Goal: Transaction & Acquisition: Purchase product/service

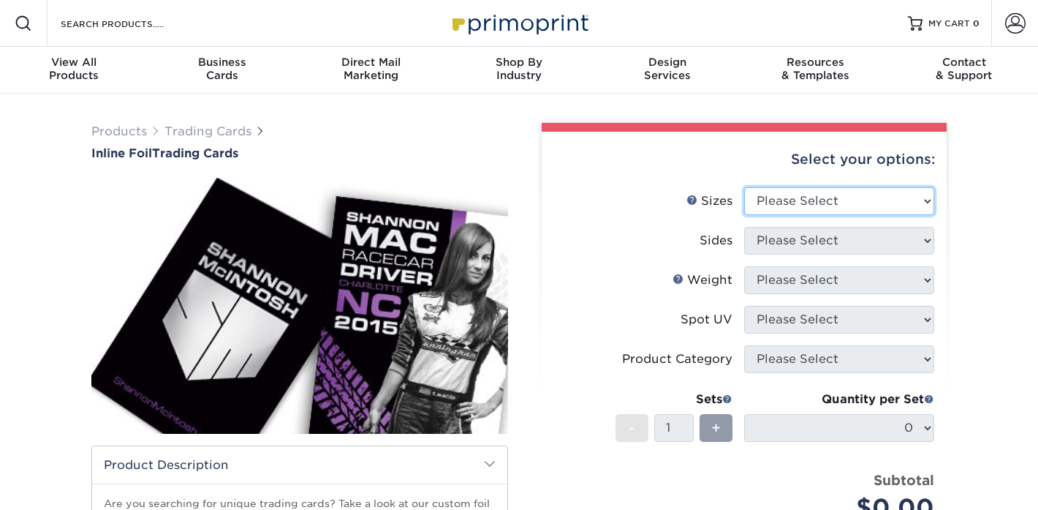
click at [839, 203] on select "Please Select 2.5" x 3.5"" at bounding box center [839, 201] width 190 height 28
select select "2.50x3.50"
click at [744, 187] on select "Please Select 2.5" x 3.5"" at bounding box center [839, 201] width 190 height 28
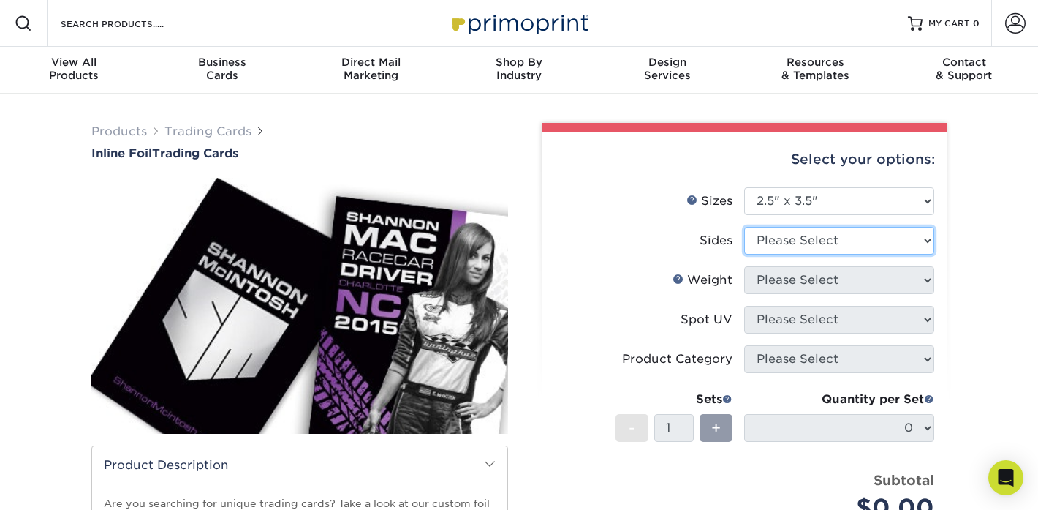
click at [827, 242] on select "Please Select Print Both Sides - Foil Back Only Print Both Sides - Foil Both Si…" at bounding box center [839, 241] width 190 height 28
select select "e9e9dfb3-fba1-4d60-972c-fd9ca5904d33"
click at [744, 227] on select "Please Select Print Both Sides - Foil Back Only Print Both Sides - Foil Both Si…" at bounding box center [839, 241] width 190 height 28
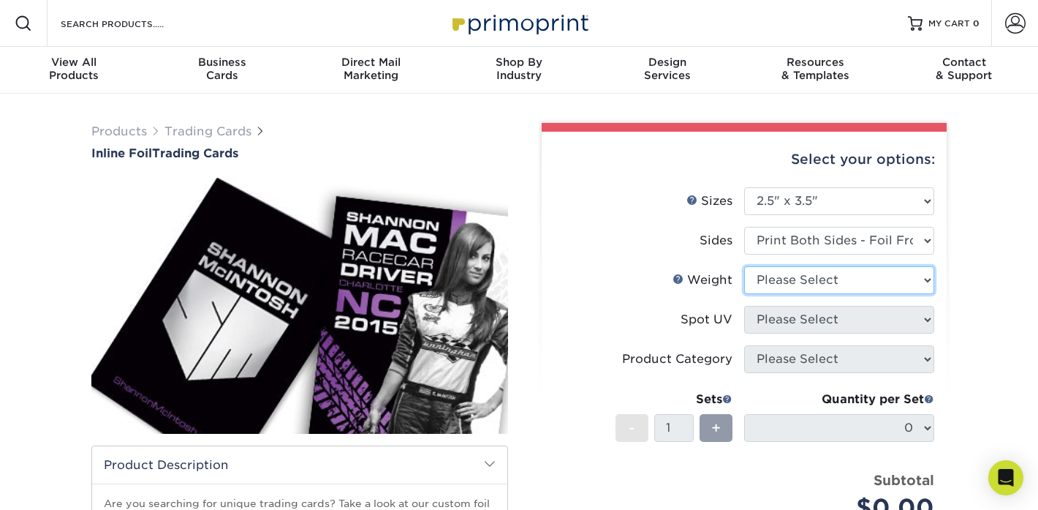
click at [838, 277] on select "Please Select 16PT" at bounding box center [839, 280] width 190 height 28
select select "16PT"
click at [744, 266] on select "Please Select 16PT" at bounding box center [839, 280] width 190 height 28
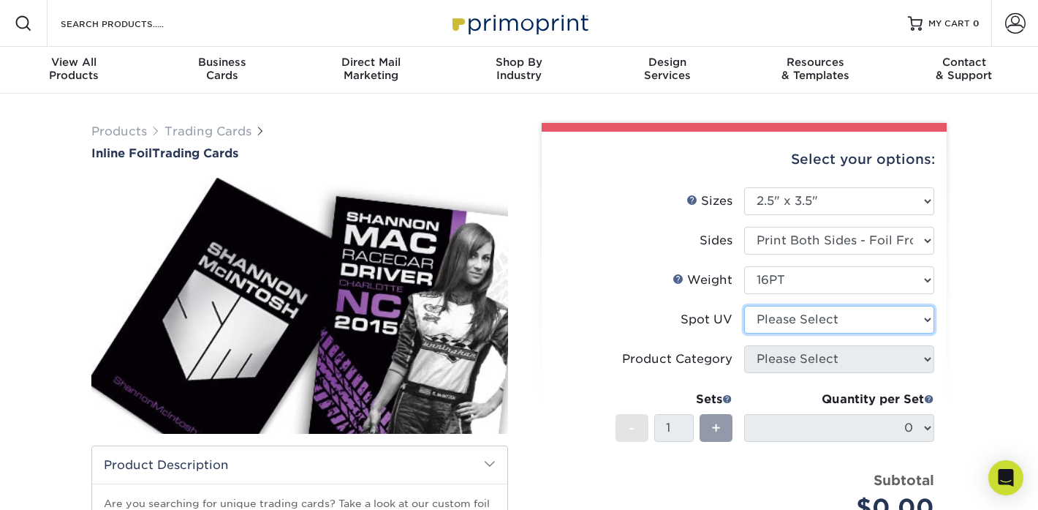
click at [824, 318] on select "Please Select No Spot UV Front and Back (Both Sides) Front Only Back Only" at bounding box center [839, 320] width 190 height 28
select select "3"
click at [744, 306] on select "Please Select No Spot UV Front and Back (Both Sides) Front Only Back Only" at bounding box center [839, 320] width 190 height 28
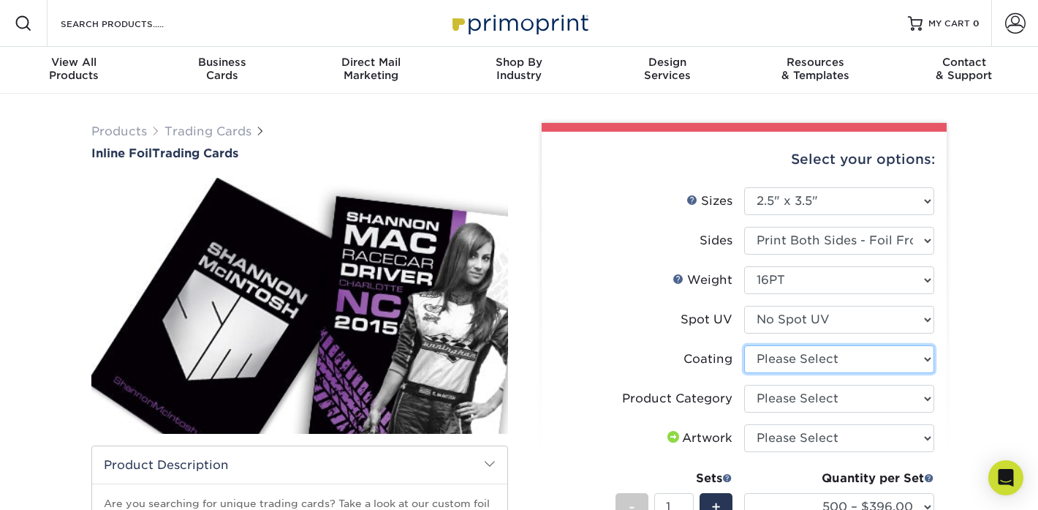
click at [876, 351] on select at bounding box center [839, 359] width 190 height 28
select select "3e7618de-abca-4bda-9f97-8b9129e913d8"
click at [744, 345] on select at bounding box center [839, 359] width 190 height 28
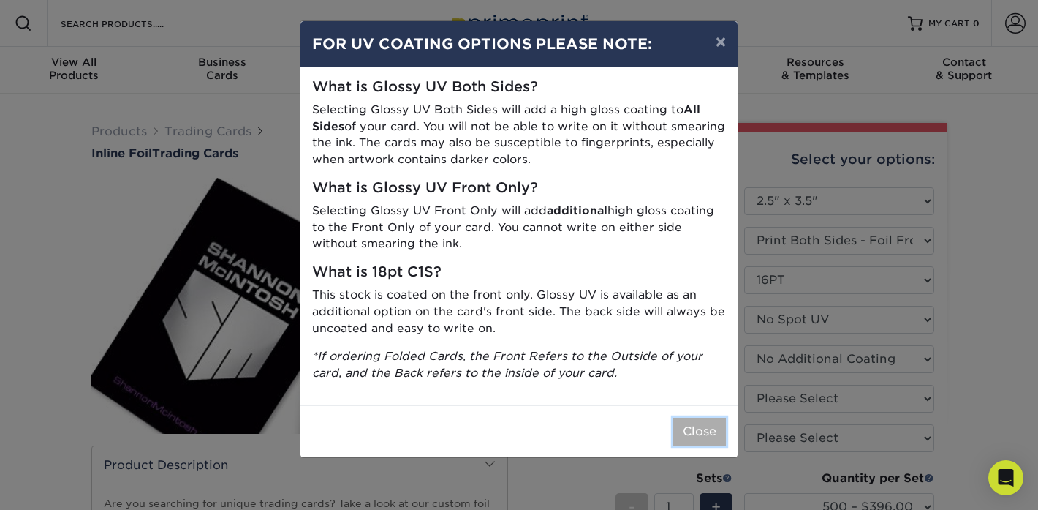
click at [697, 423] on button "Close" at bounding box center [699, 431] width 53 height 28
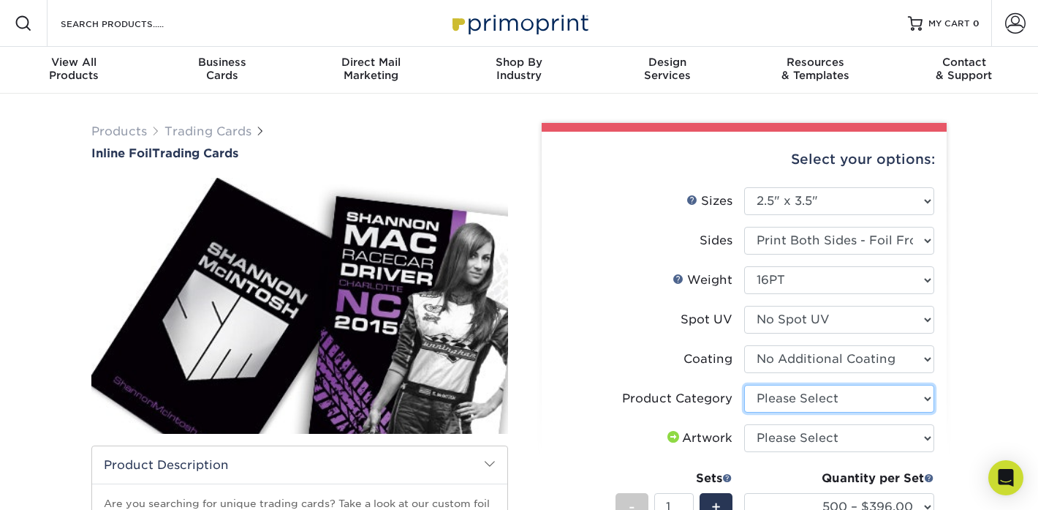
click at [827, 408] on select "Please Select Trading Cards" at bounding box center [839, 399] width 190 height 28
select select "c2f9bce9-36c2-409d-b101-c29d9d031e18"
click at [744, 385] on select "Please Select Trading Cards" at bounding box center [839, 399] width 190 height 28
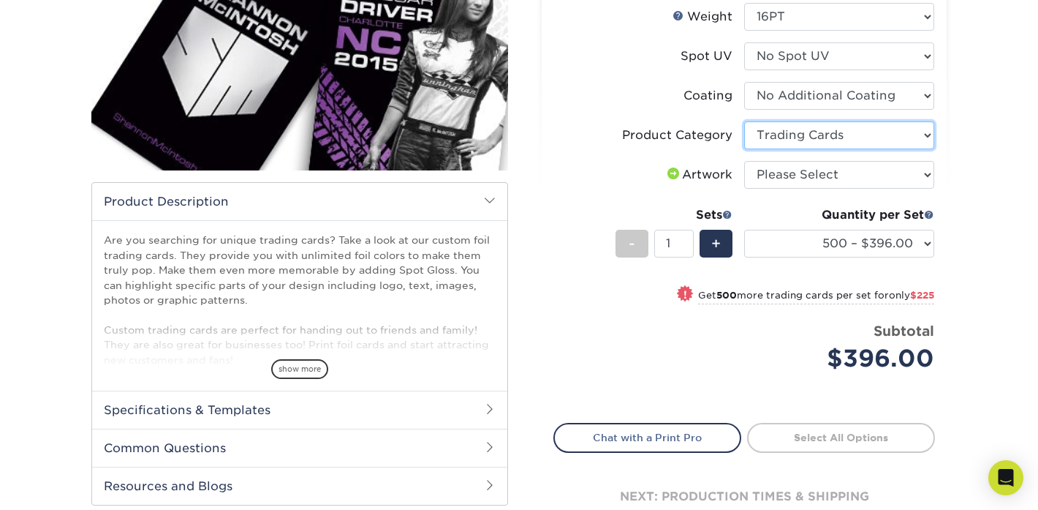
scroll to position [271, 0]
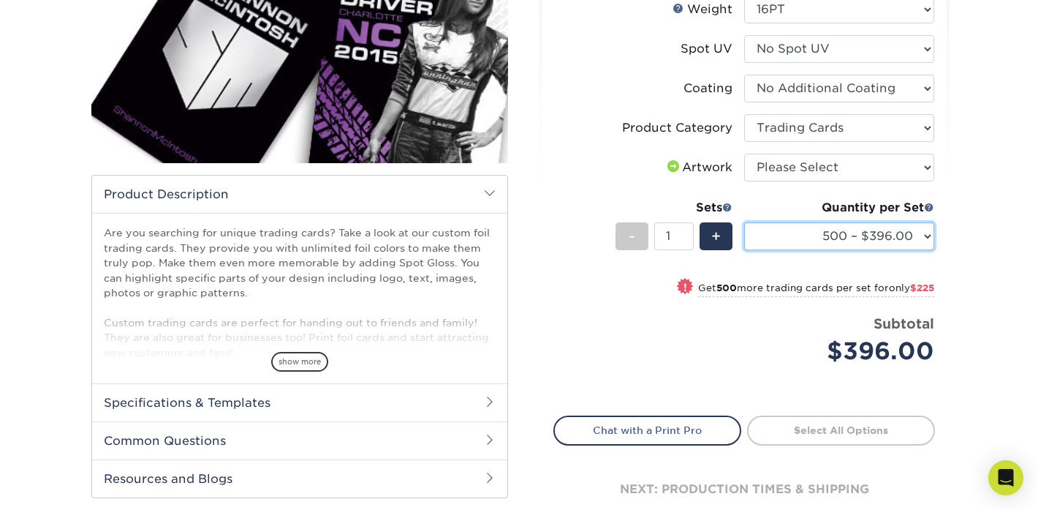
click at [850, 240] on select "500 – $396.00 1000 – $621.00 2500 – $896.00 5000 – $1262.00" at bounding box center [839, 236] width 190 height 28
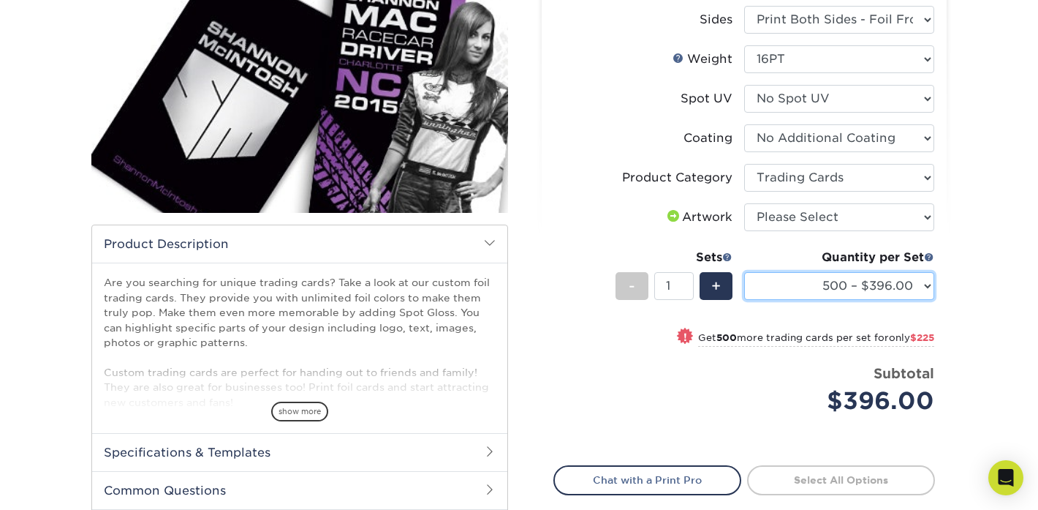
scroll to position [216, 0]
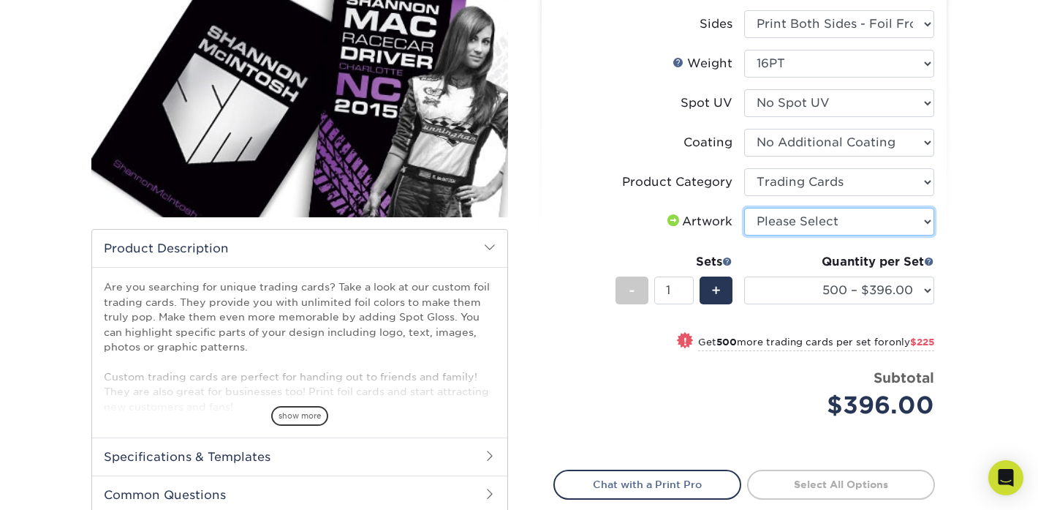
click at [858, 217] on select "Please Select I will upload files I need a design - $100" at bounding box center [839, 222] width 190 height 28
select select "upload"
click at [744, 208] on select "Please Select I will upload files I need a design - $100" at bounding box center [839, 222] width 190 height 28
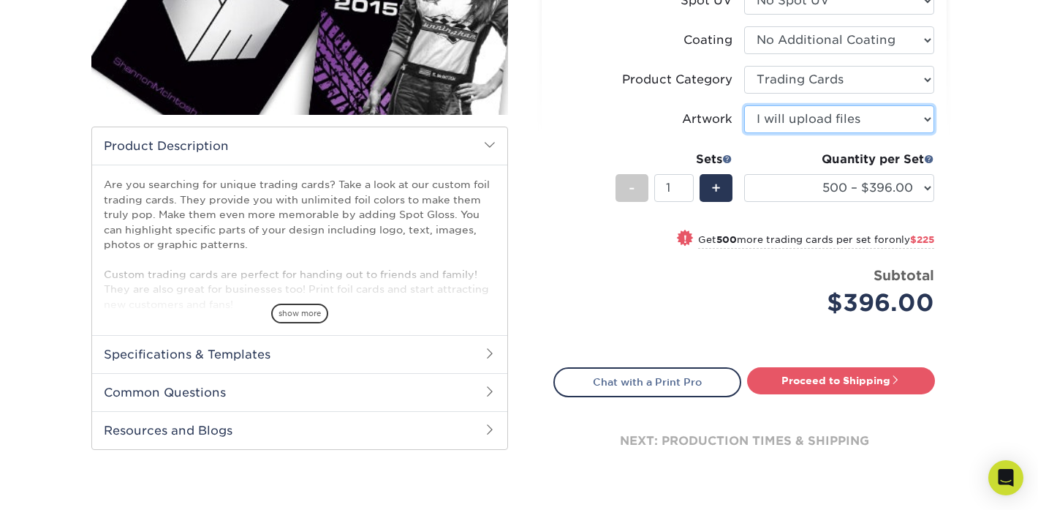
scroll to position [494, 0]
